Goal: Task Accomplishment & Management: Manage account settings

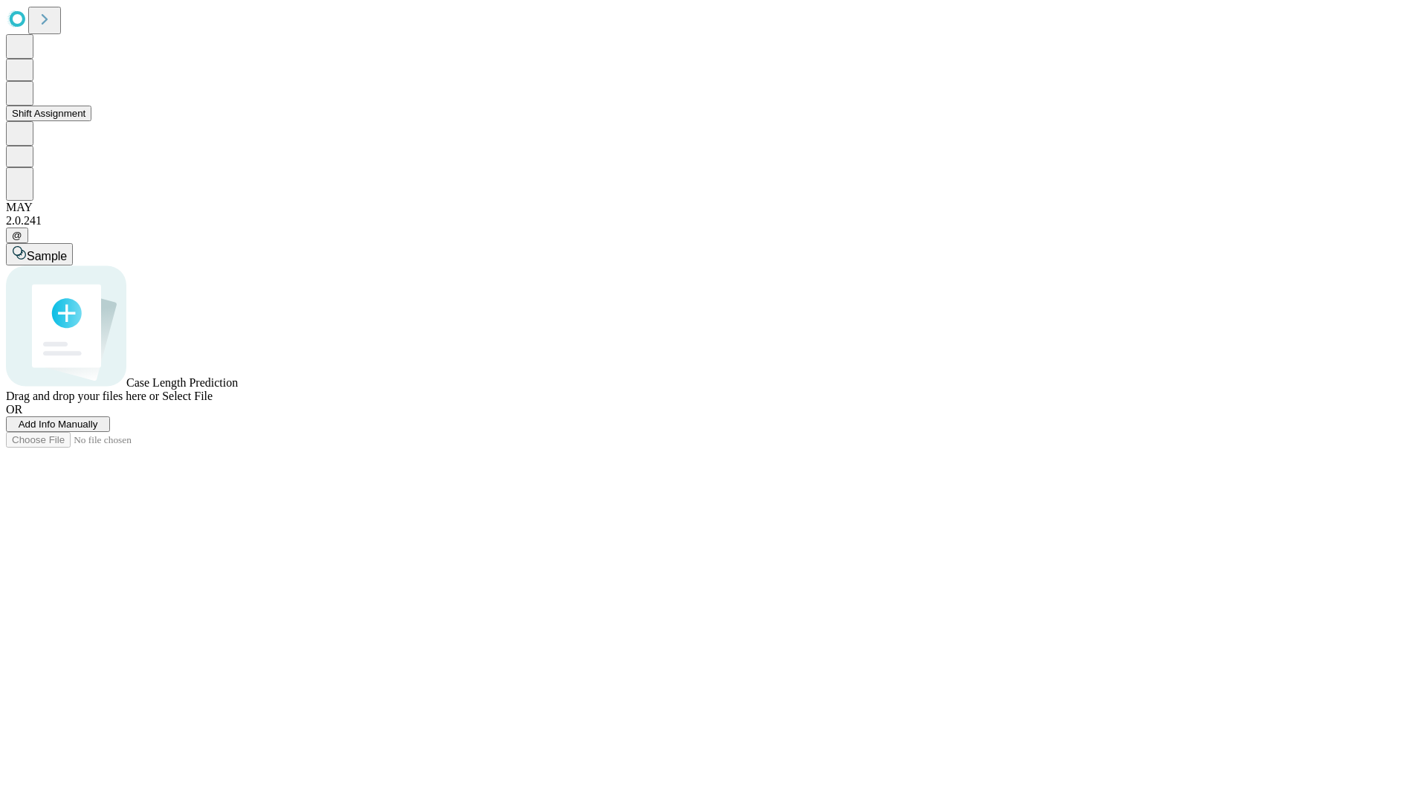
click at [91, 121] on button "Shift Assignment" at bounding box center [48, 114] width 85 height 16
